Goal: Task Accomplishment & Management: Use online tool/utility

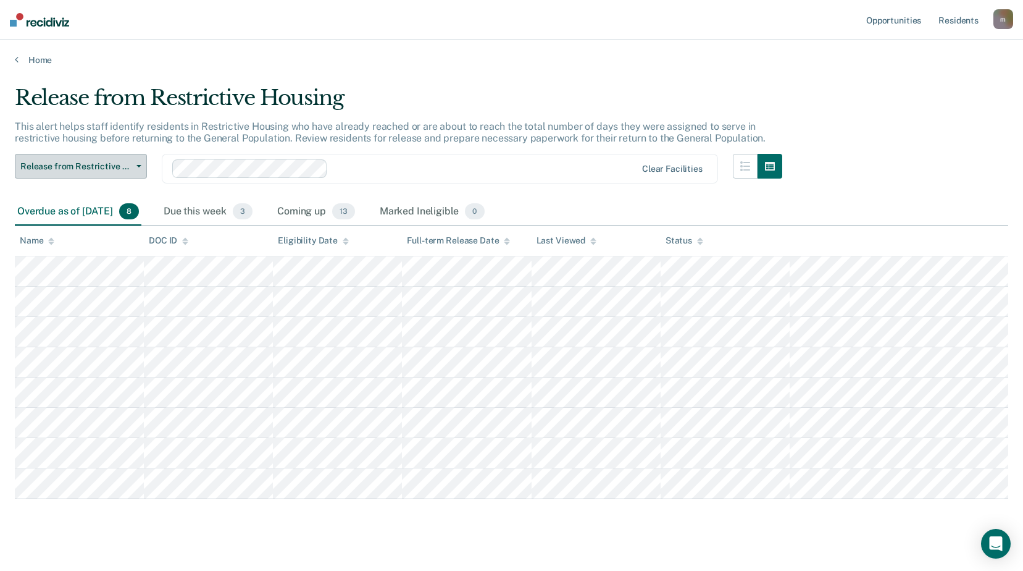
click at [119, 168] on span "Release from Restrictive Housing" at bounding box center [75, 166] width 111 height 11
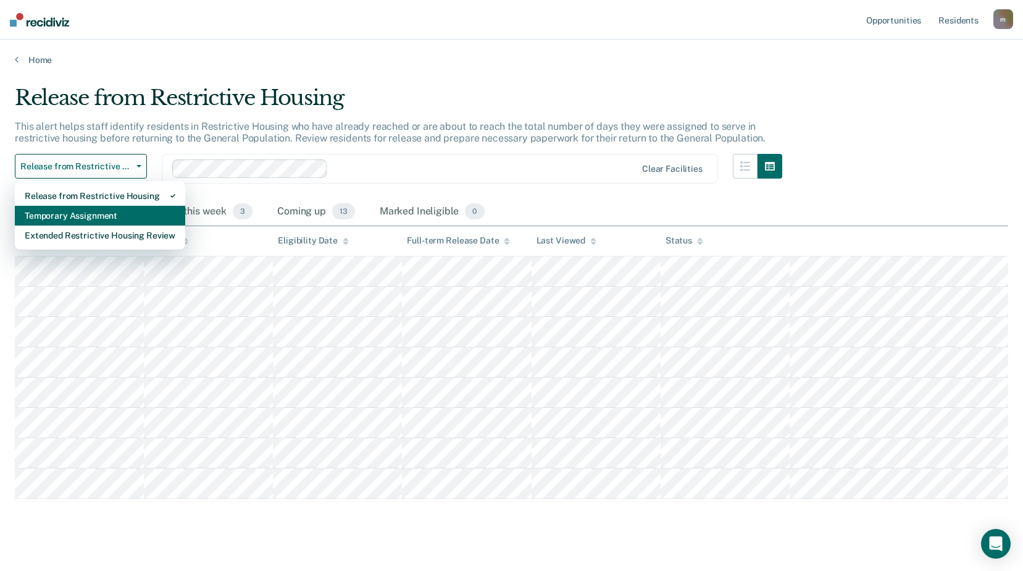
click at [120, 218] on div "Temporary Assignment" at bounding box center [100, 216] width 151 height 20
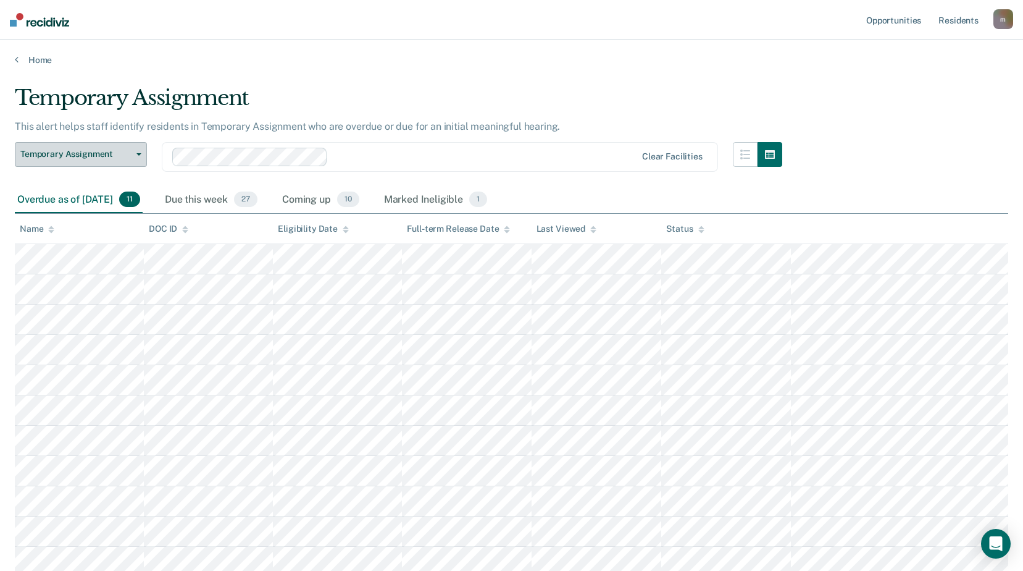
click at [124, 154] on span "Temporary Assignment" at bounding box center [75, 154] width 111 height 11
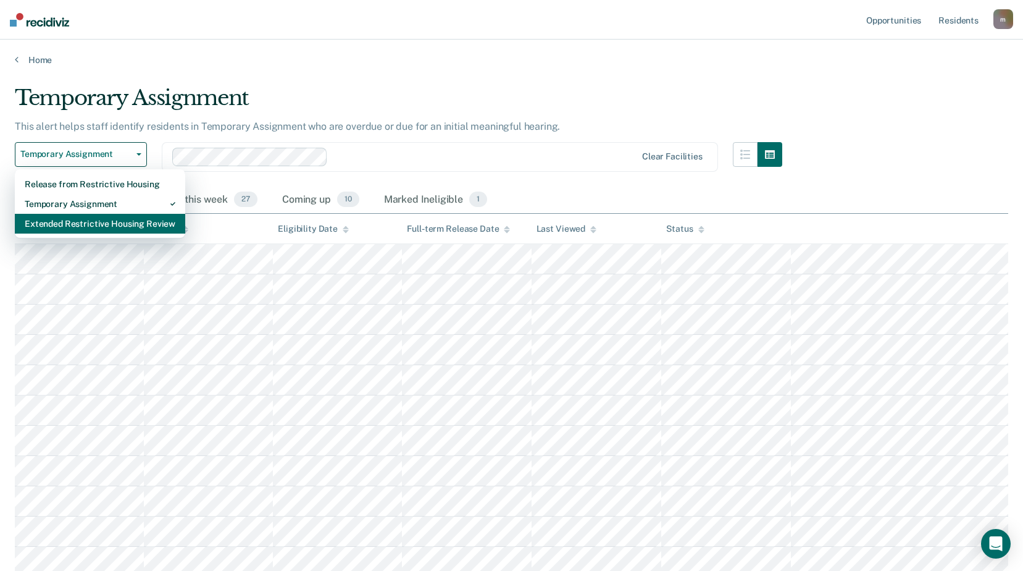
click at [111, 225] on div "Extended Restrictive Housing Review" at bounding box center [100, 224] width 151 height 20
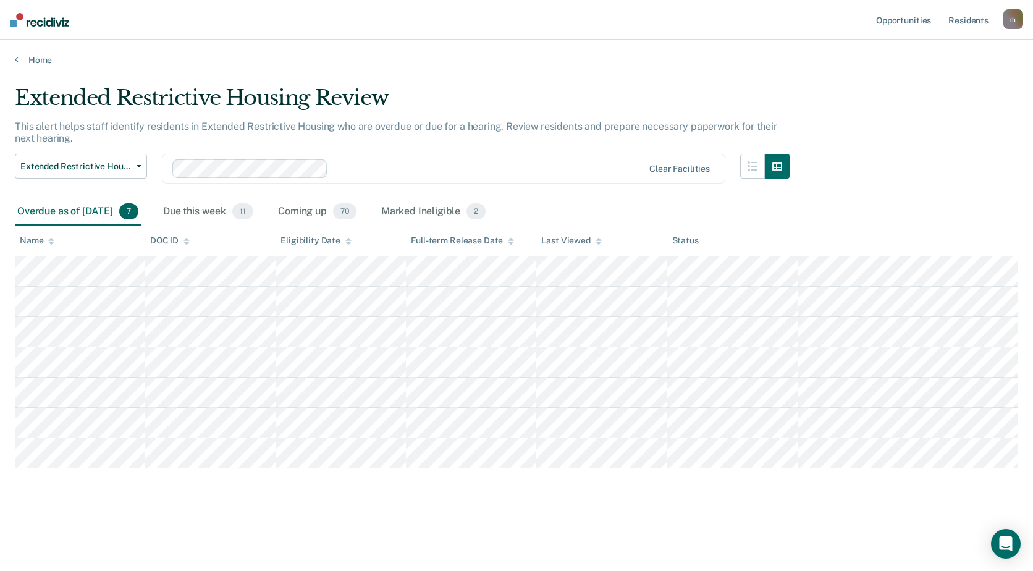
drag, startPoint x: 648, startPoint y: 22, endPoint x: 812, endPoint y: 0, distance: 165.1
click at [648, 22] on nav "Opportunities Resident s [PERSON_NAME][EMAIL_ADDRESS][PERSON_NAME][DOMAIN_NAME]…" at bounding box center [516, 20] width 1033 height 40
